Goal: Task Accomplishment & Management: Use online tool/utility

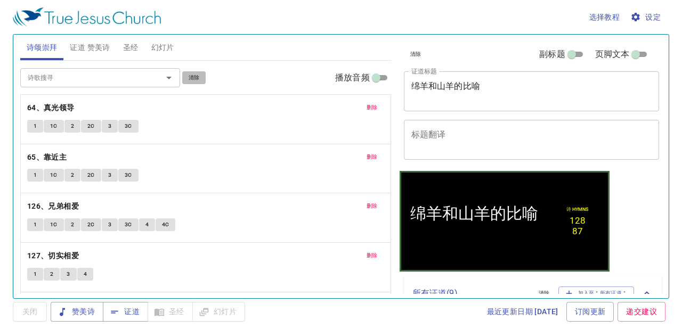
click at [195, 75] on span "清除" at bounding box center [194, 78] width 11 height 10
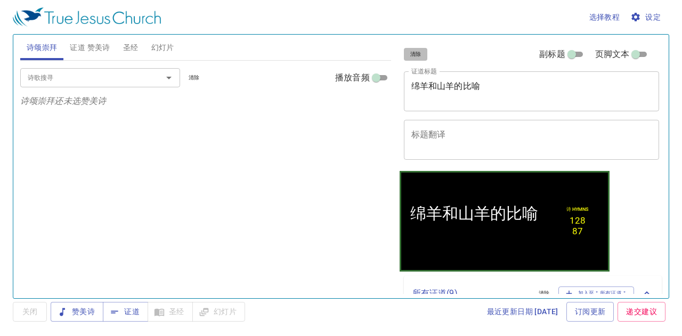
click at [409, 56] on button "清除" at bounding box center [416, 54] width 24 height 13
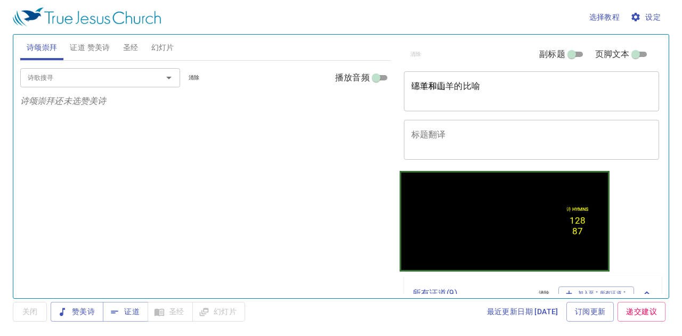
click at [169, 48] on span "幻灯片" at bounding box center [162, 47] width 23 height 13
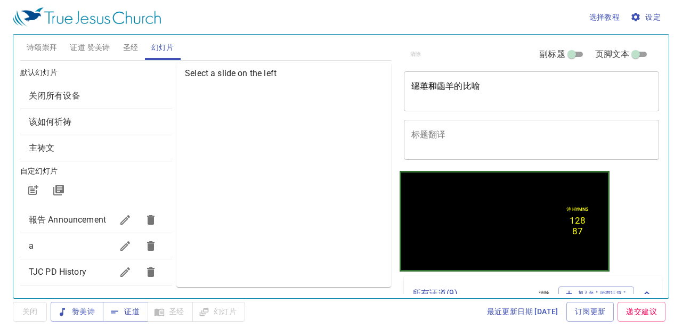
click at [145, 88] on div "关闭所有设备" at bounding box center [96, 96] width 152 height 26
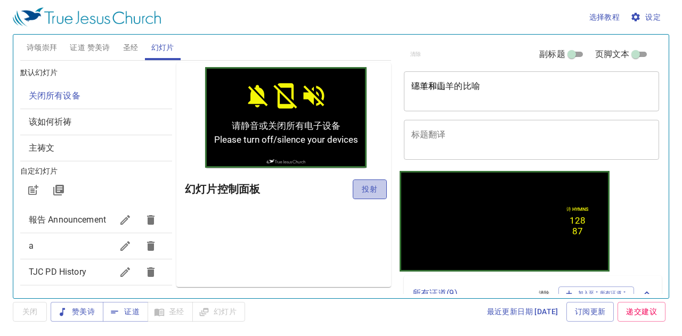
click at [367, 187] on span "投射" at bounding box center [369, 189] width 17 height 13
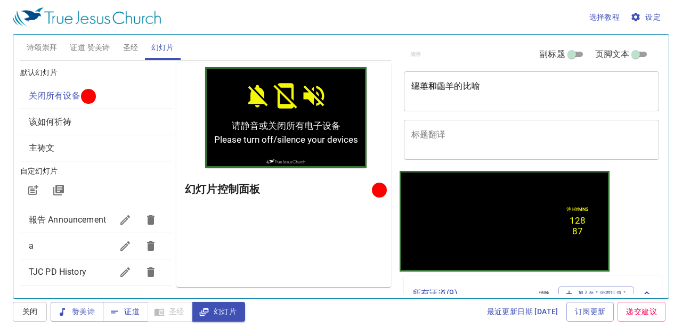
click at [151, 120] on span "该如何祈祷" at bounding box center [96, 122] width 135 height 13
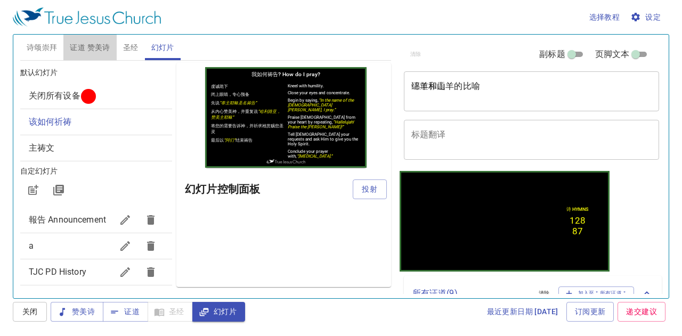
click at [85, 45] on span "证道 赞美诗" at bounding box center [90, 47] width 40 height 13
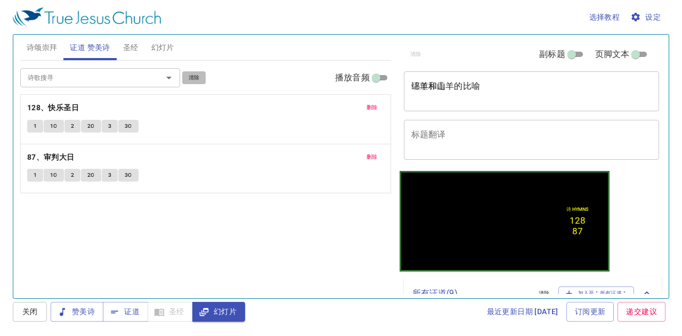
click at [197, 77] on span "清除" at bounding box center [194, 78] width 11 height 10
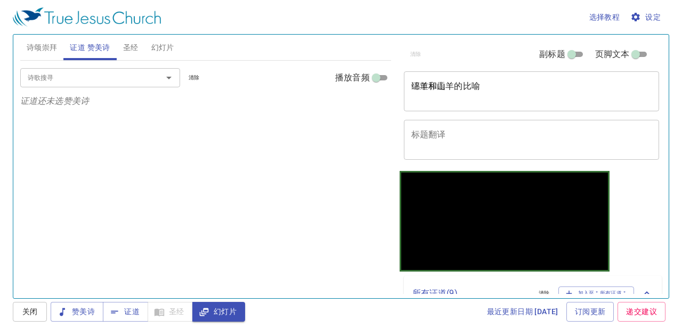
click at [470, 78] on div "绵羊和山羊的比喻 x 证道标题" at bounding box center [532, 91] width 256 height 40
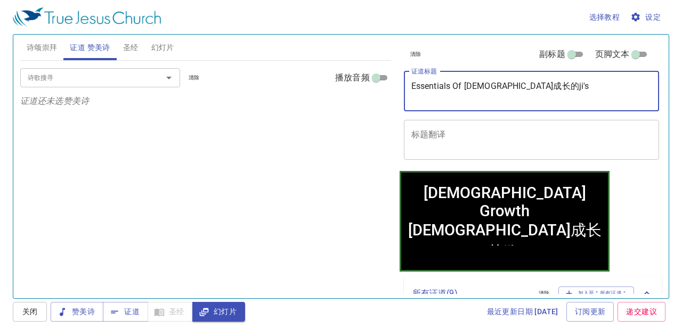
type textarea "Essentials Of Church Growth 教会成长的ji'sh"
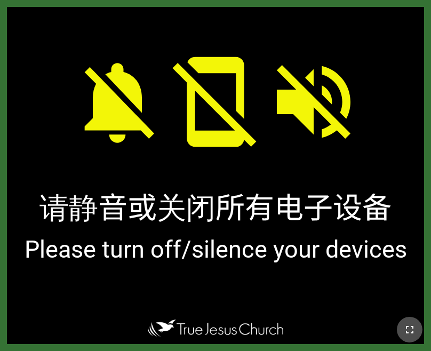
click at [407, 330] on icon "button" at bounding box center [409, 329] width 13 height 13
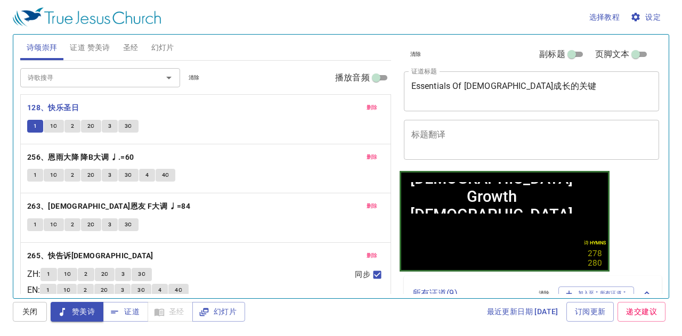
click at [51, 120] on button "1C" at bounding box center [54, 126] width 20 height 13
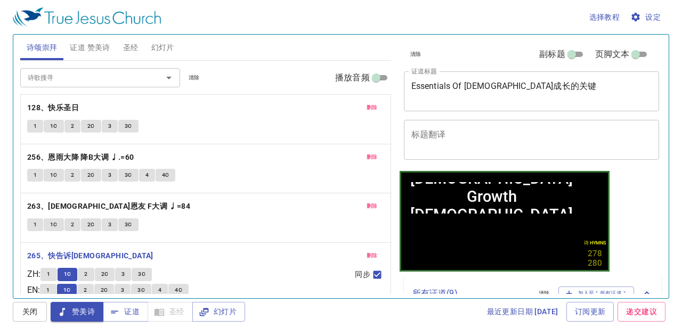
scroll to position [78, 0]
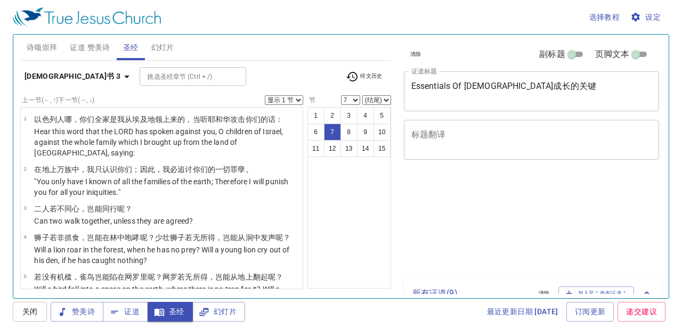
select select "7"
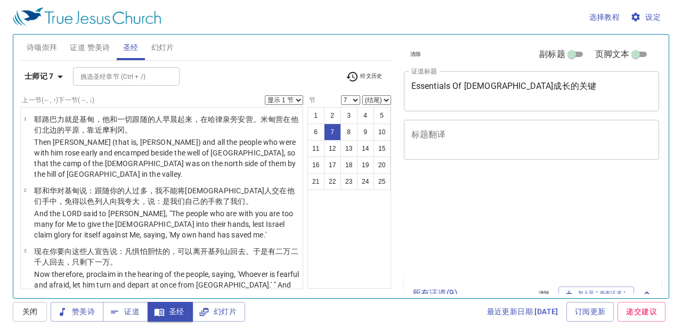
select select "7"
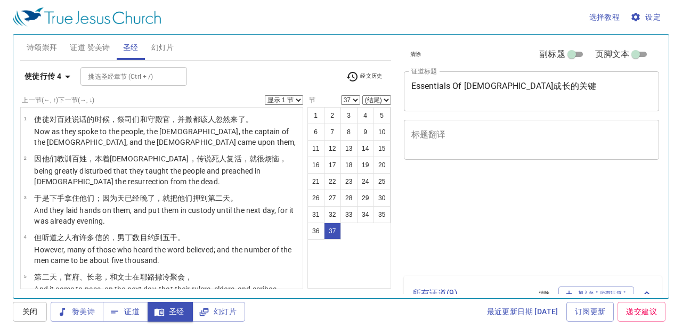
select select "37"
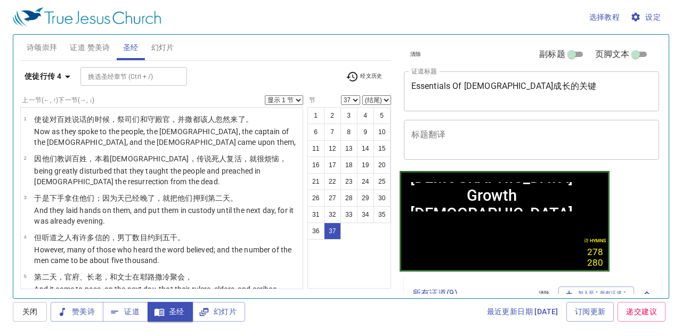
scroll to position [1541, 0]
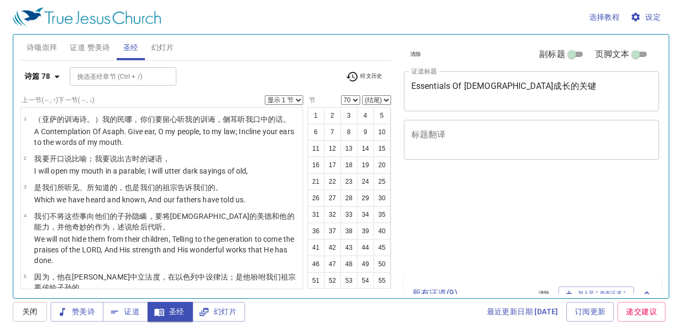
select select "70"
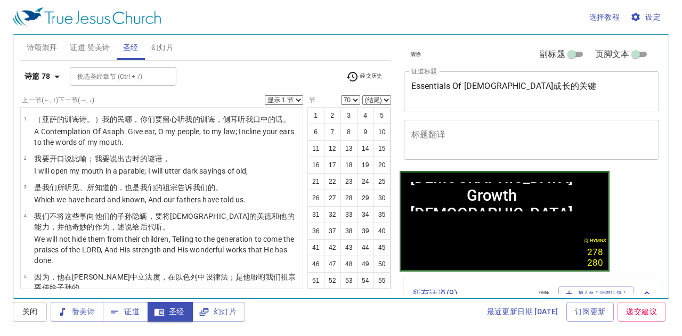
scroll to position [116, 0]
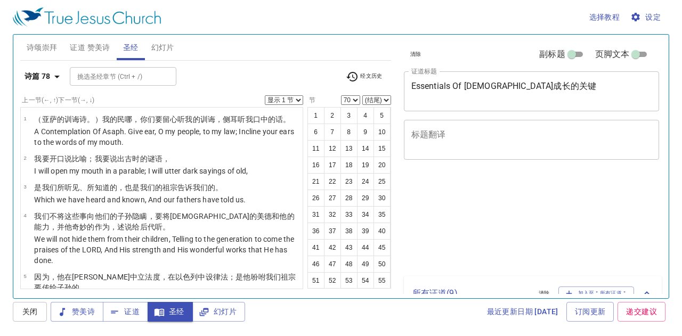
select select "70"
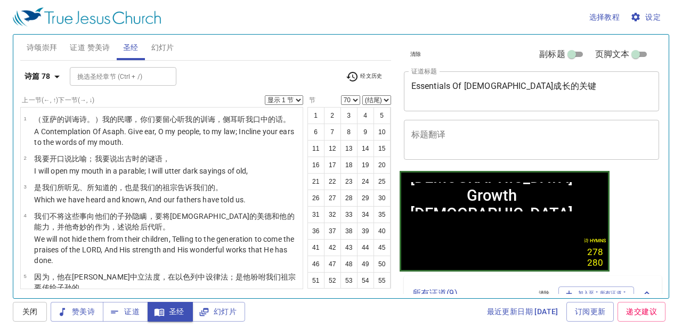
scroll to position [116, 0]
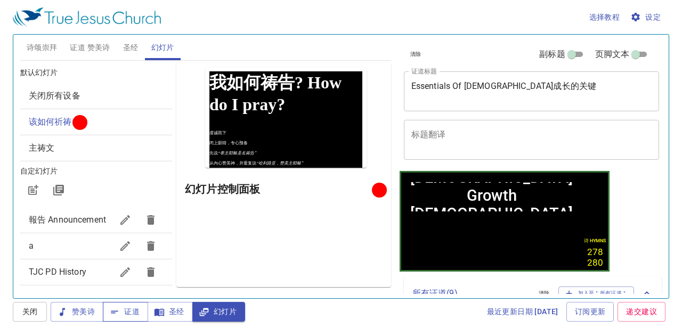
click at [125, 312] on span "证道" at bounding box center [125, 311] width 28 height 13
